Goal: Navigation & Orientation: Find specific page/section

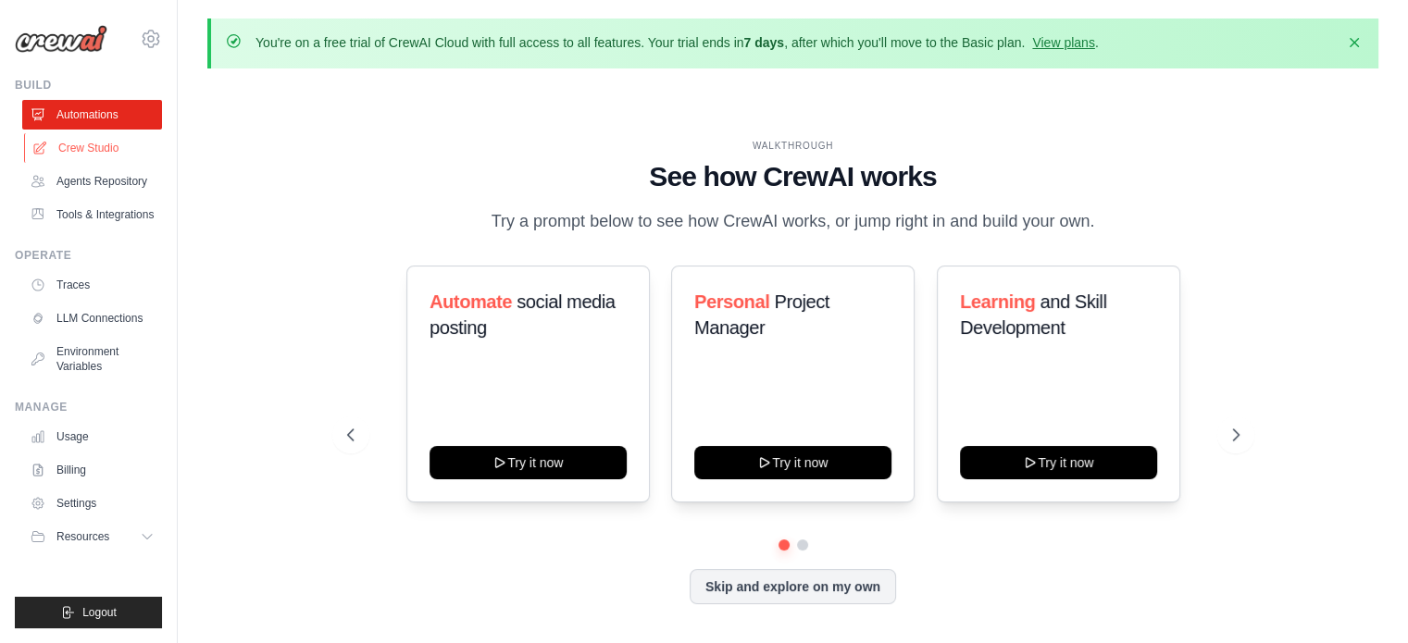
click at [71, 150] on link "Crew Studio" at bounding box center [94, 148] width 140 height 30
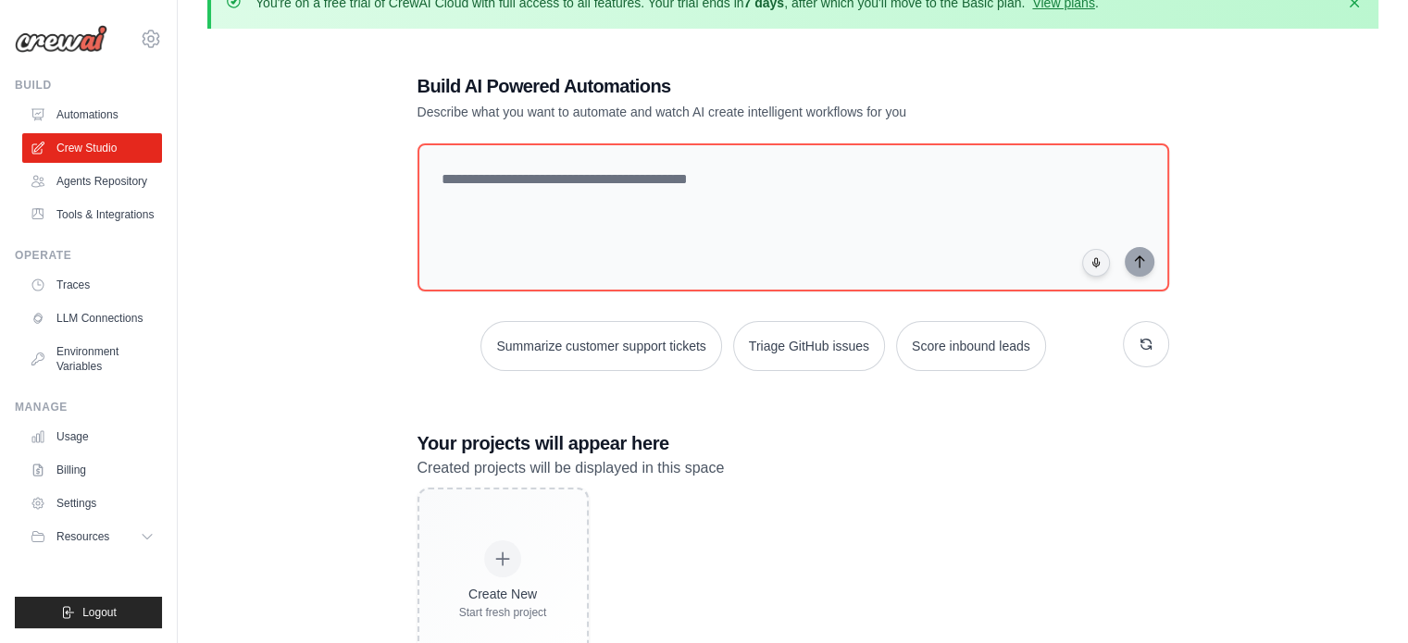
scroll to position [41, 0]
click at [96, 192] on link "Agents Repository" at bounding box center [94, 182] width 140 height 30
